Goal: Information Seeking & Learning: Learn about a topic

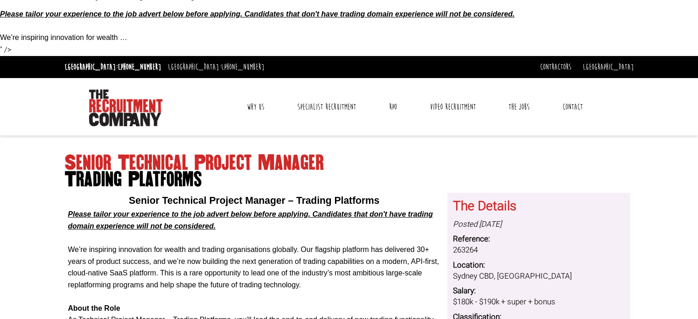
scroll to position [46, 0]
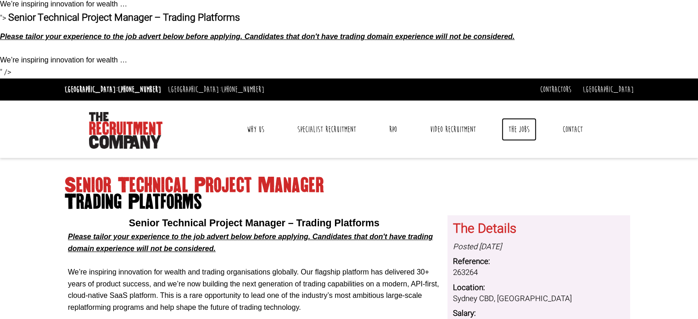
click at [523, 123] on link "The Jobs" at bounding box center [519, 129] width 35 height 23
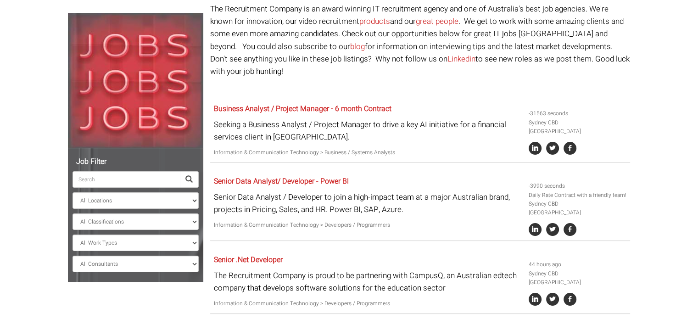
scroll to position [86, 0]
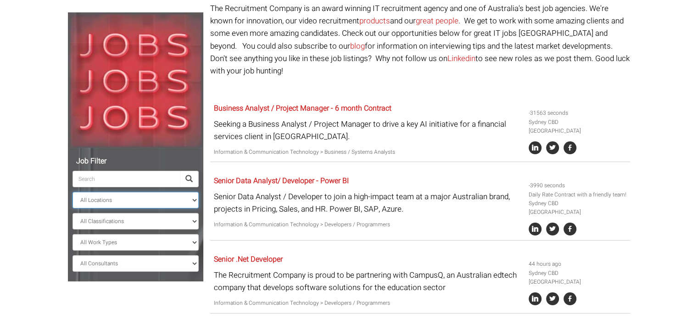
click at [132, 197] on select "All Locations Sydney Melbourne Ireland Sydney CBD Parramatta Circular Quay Nort…" at bounding box center [136, 200] width 126 height 17
select select "[GEOGRAPHIC_DATA]"
click at [73, 192] on select "All Locations Sydney Melbourne Ireland Sydney CBD Parramatta Circular Quay Nort…" at bounding box center [136, 200] width 126 height 17
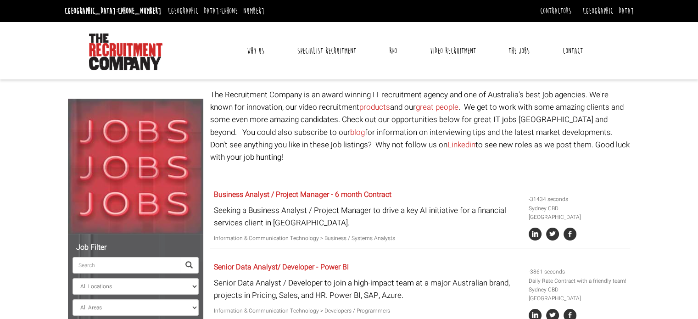
click at [236, 168] on p at bounding box center [420, 174] width 420 height 12
